Goal: Task Accomplishment & Management: Use online tool/utility

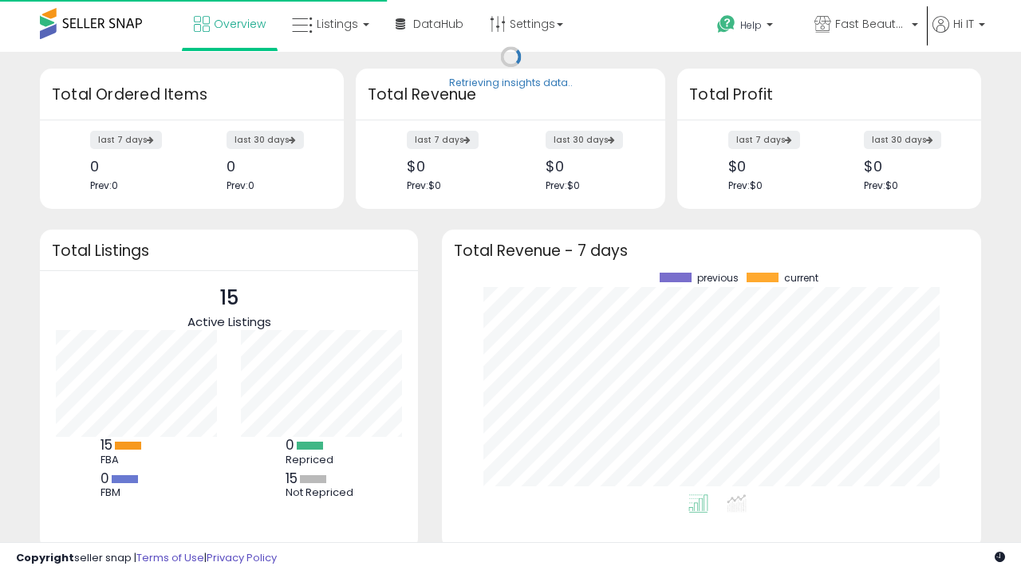
scroll to position [222, 507]
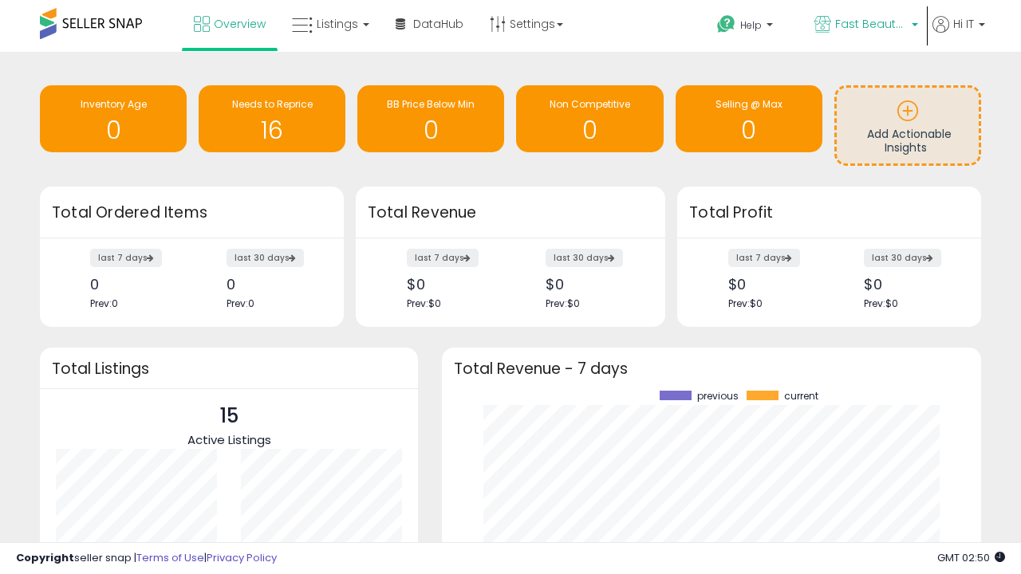
click at [864, 26] on span "Fast Beauty ([GEOGRAPHIC_DATA])" at bounding box center [871, 24] width 72 height 16
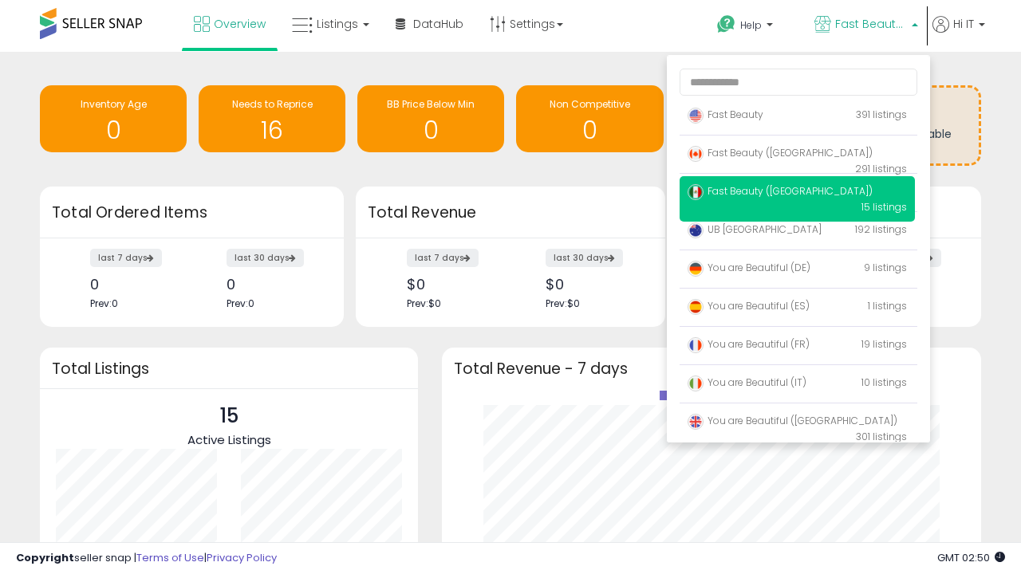
click at [797, 423] on span "You are Beautiful ([GEOGRAPHIC_DATA])" at bounding box center [792, 421] width 210 height 14
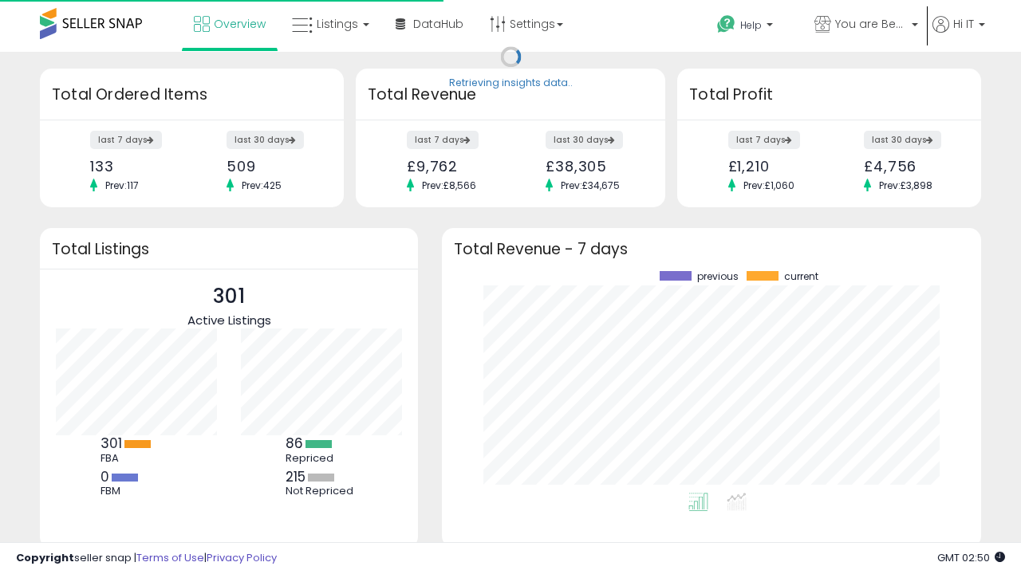
scroll to position [222, 507]
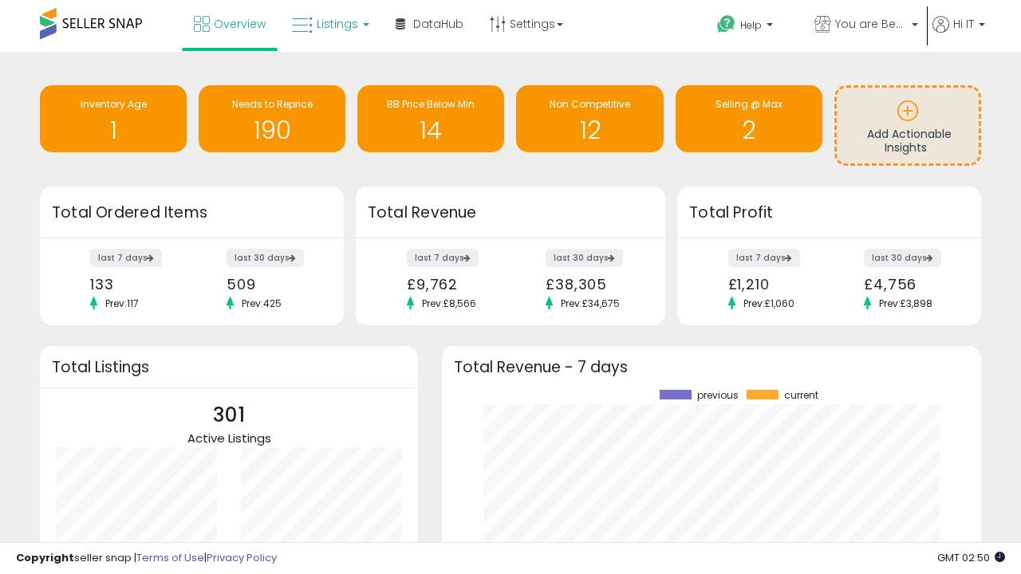
click at [329, 24] on span "Listings" at bounding box center [337, 24] width 41 height 16
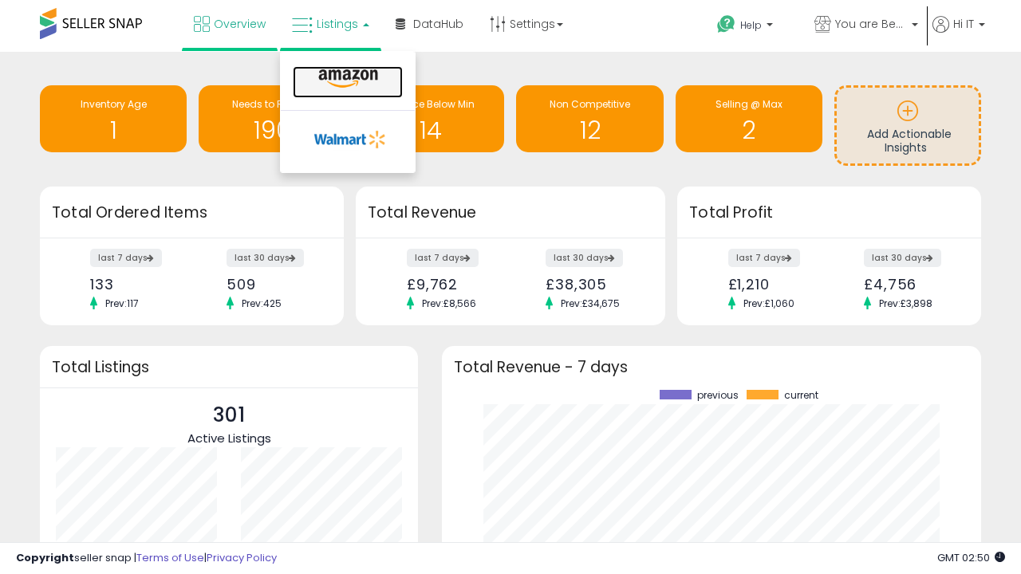
click at [346, 79] on icon at bounding box center [347, 79] width 69 height 21
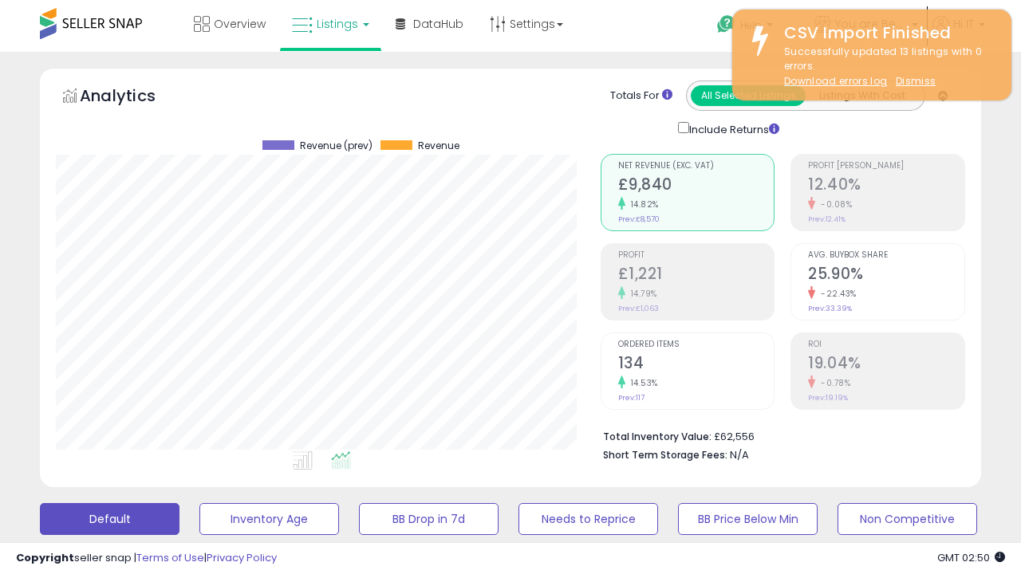
scroll to position [327, 544]
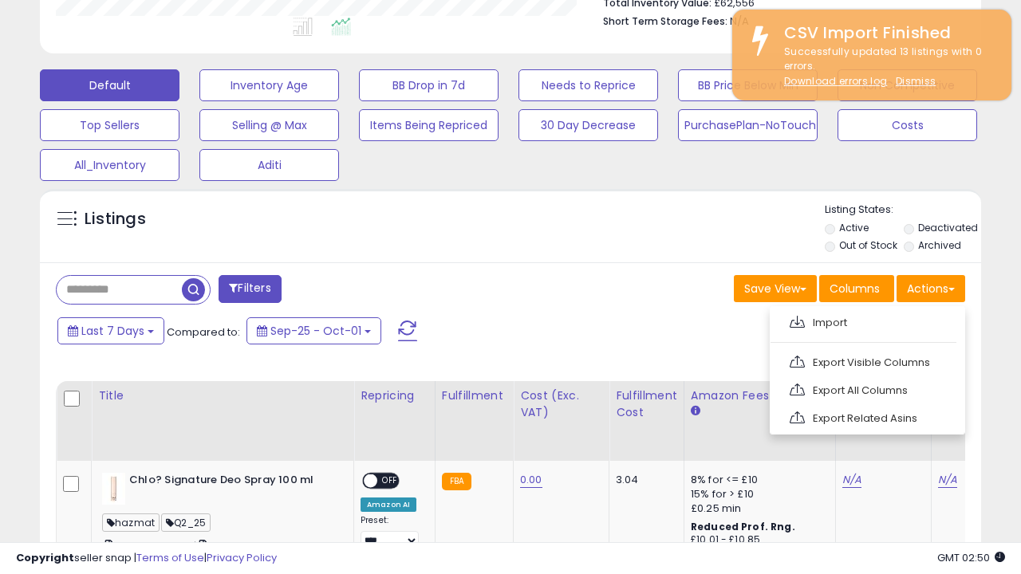
click at [797, 320] on span at bounding box center [796, 322] width 15 height 12
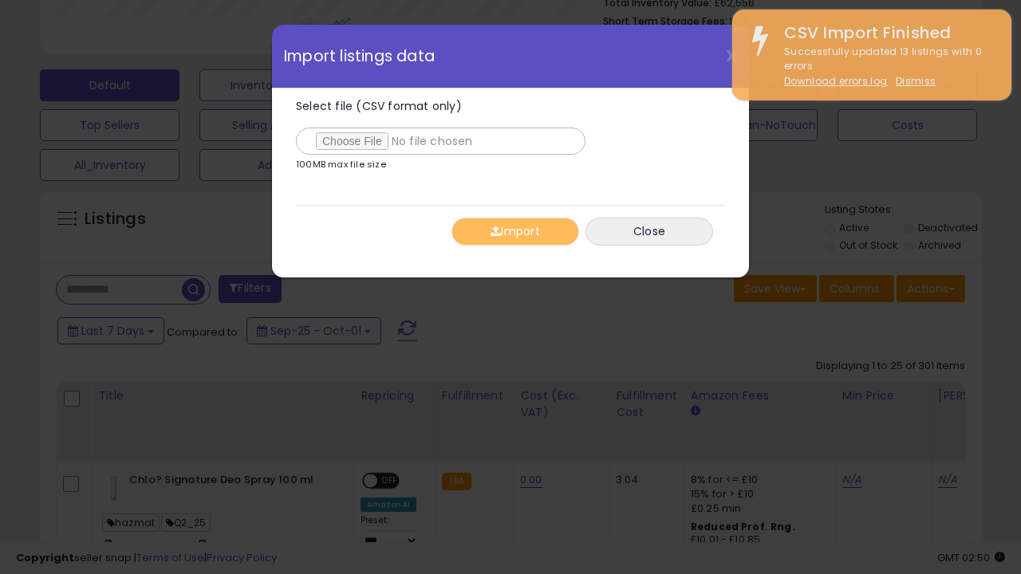
type input "**********"
click at [514, 231] on button "Import" at bounding box center [515, 232] width 128 height 28
